Goal: Check status

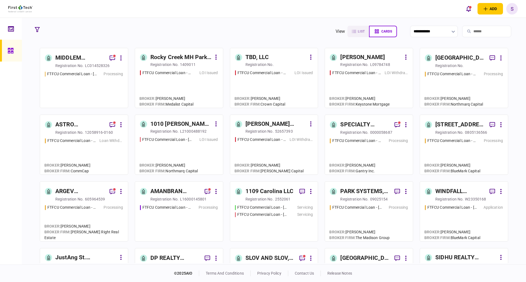
click at [288, 89] on div "FTFCU Commercial Loan - [STREET_ADDRESS] LOI Issued" at bounding box center [274, 86] width 78 height 33
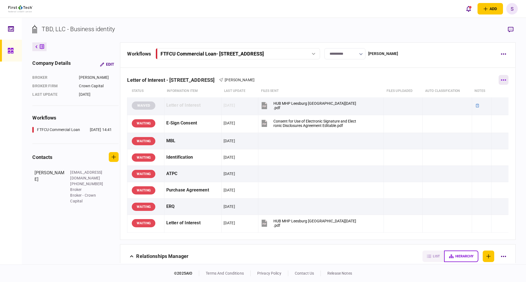
click at [503, 83] on button "button" at bounding box center [504, 80] width 10 height 10
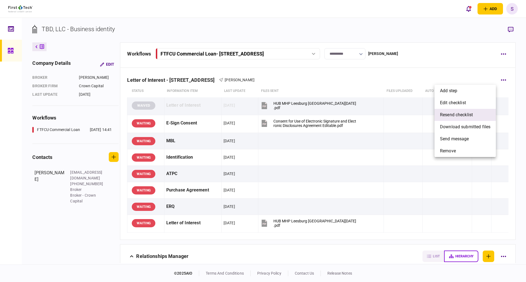
click at [470, 113] on span "resend checklist" at bounding box center [456, 115] width 33 height 7
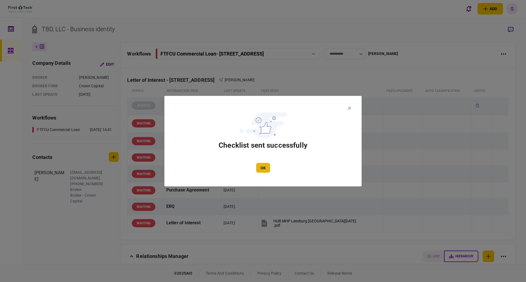
click at [267, 165] on button "OK" at bounding box center [263, 168] width 14 height 10
